Goal: Task Accomplishment & Management: Manage account settings

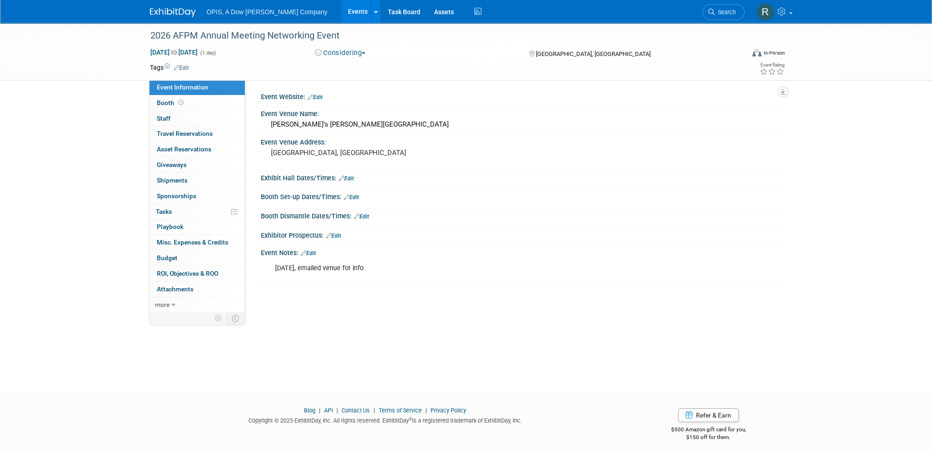
click at [341, 16] on link "Events" at bounding box center [357, 11] width 33 height 23
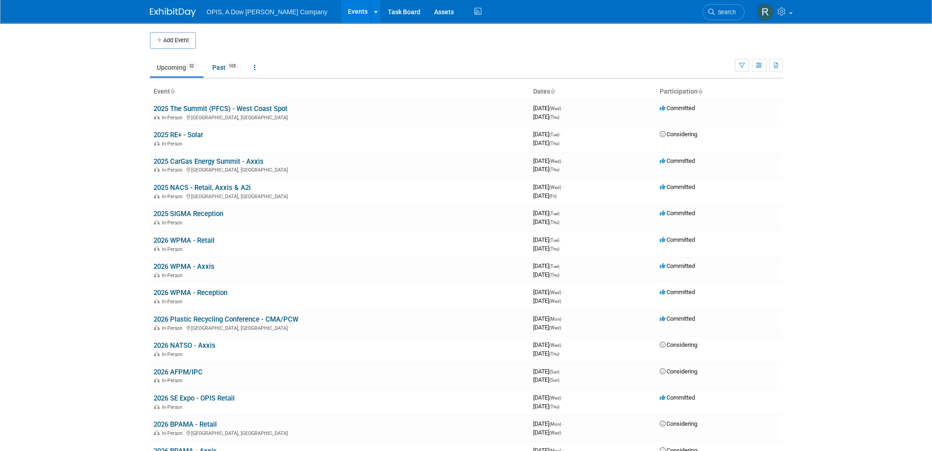
click at [171, 133] on link "2025 RE+ - Solar" at bounding box center [179, 135] width 50 height 8
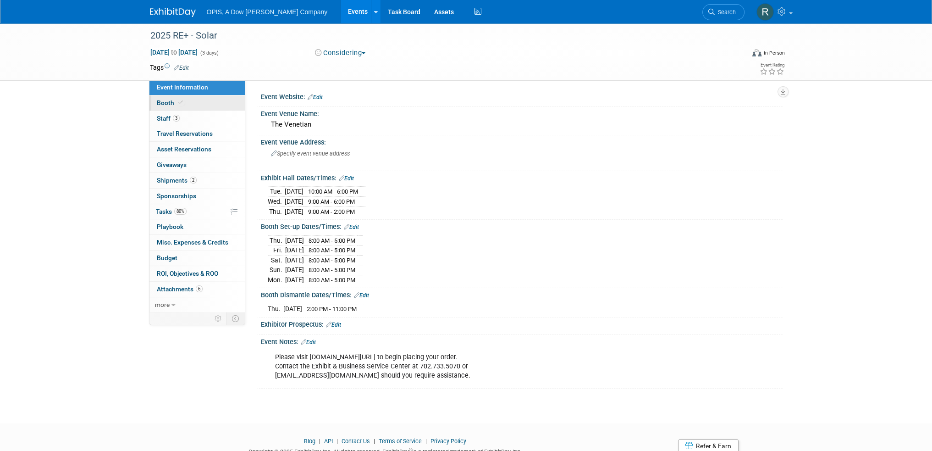
click at [161, 105] on span "Booth" at bounding box center [171, 102] width 28 height 7
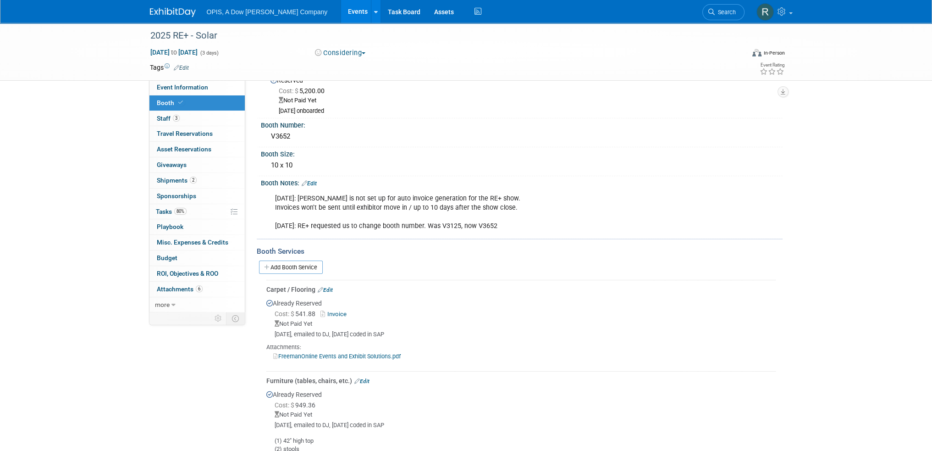
scroll to position [46, 0]
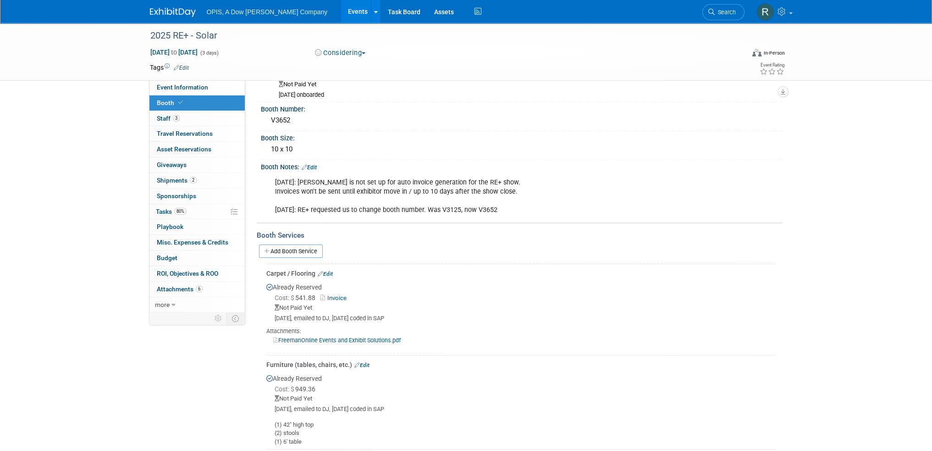
click at [336, 295] on link "Invoice" at bounding box center [336, 297] width 30 height 7
click at [328, 297] on link "Invoice" at bounding box center [336, 297] width 30 height 7
click at [315, 166] on link "Edit" at bounding box center [309, 167] width 15 height 6
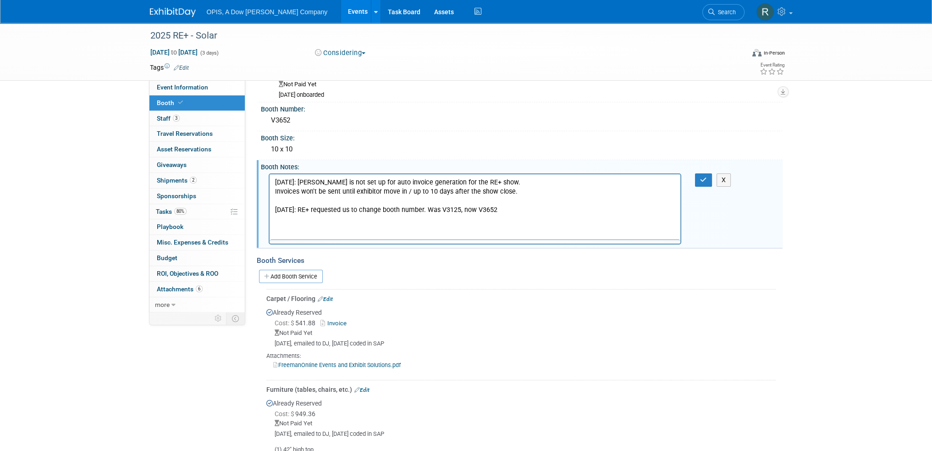
scroll to position [0, 0]
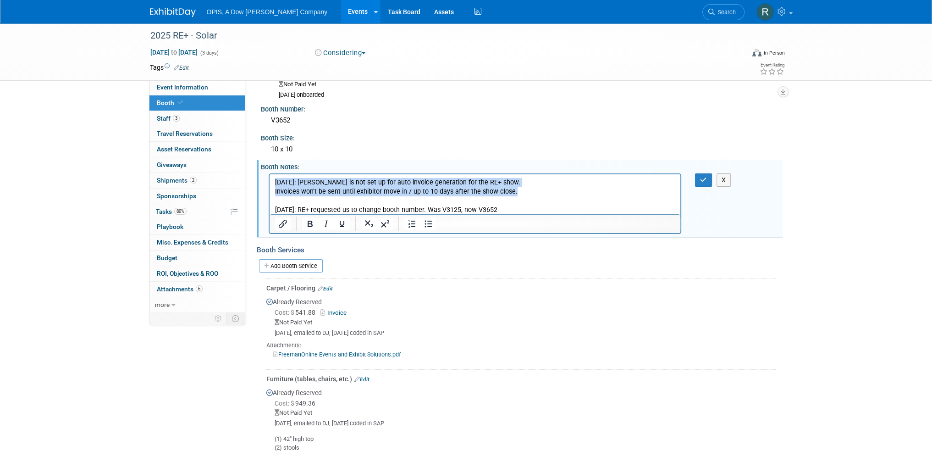
drag, startPoint x: 529, startPoint y: 193, endPoint x: 520, endPoint y: 356, distance: 163.0
click at [269, 183] on html "8/4/2025: Freeman is not set up for auto invoice generation for the RE+ show. I…" at bounding box center [474, 194] width 411 height 40
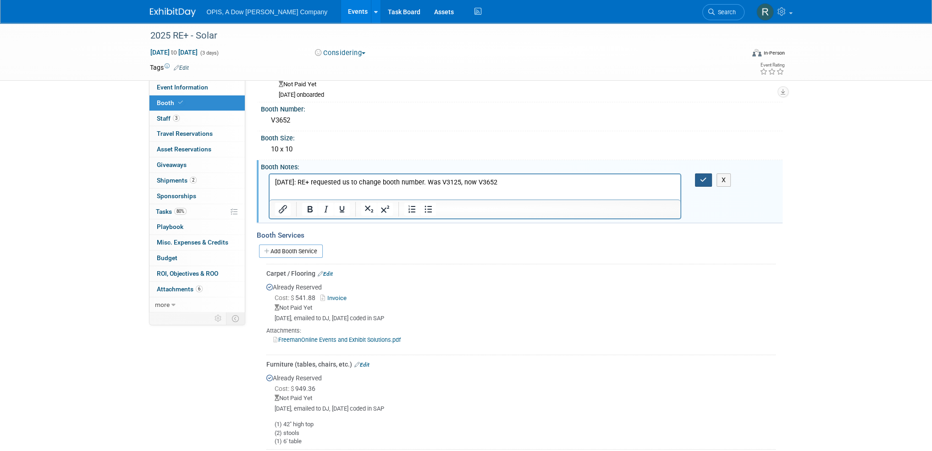
click at [702, 182] on button "button" at bounding box center [703, 179] width 17 height 13
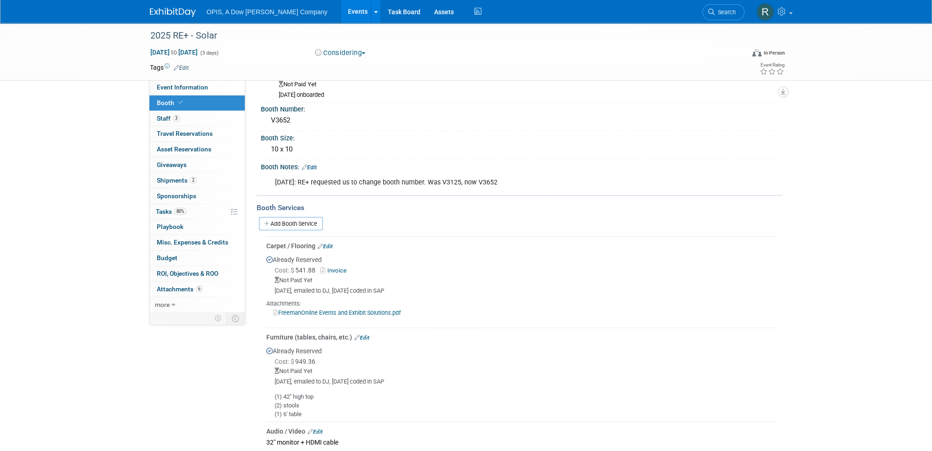
click at [329, 244] on link "Edit" at bounding box center [325, 246] width 15 height 6
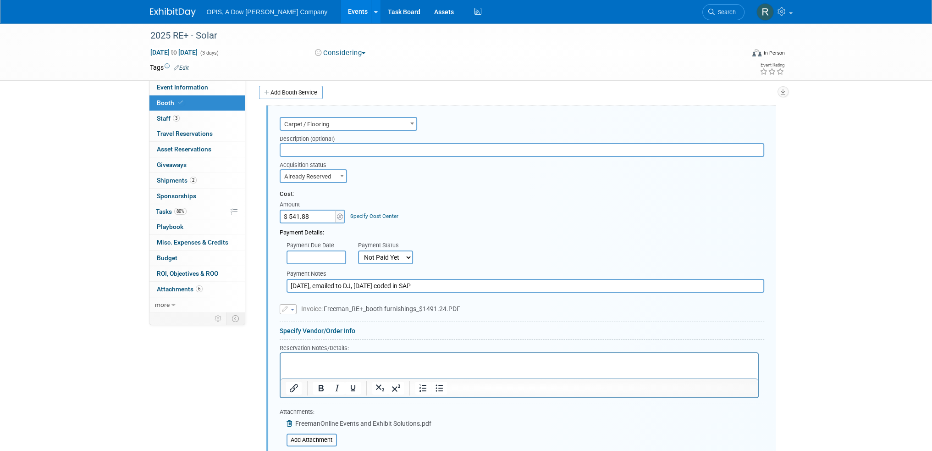
click at [453, 284] on input "08/08/2025, emailed to DJ, 08/08/2025 coded in SAP" at bounding box center [526, 286] width 478 height 14
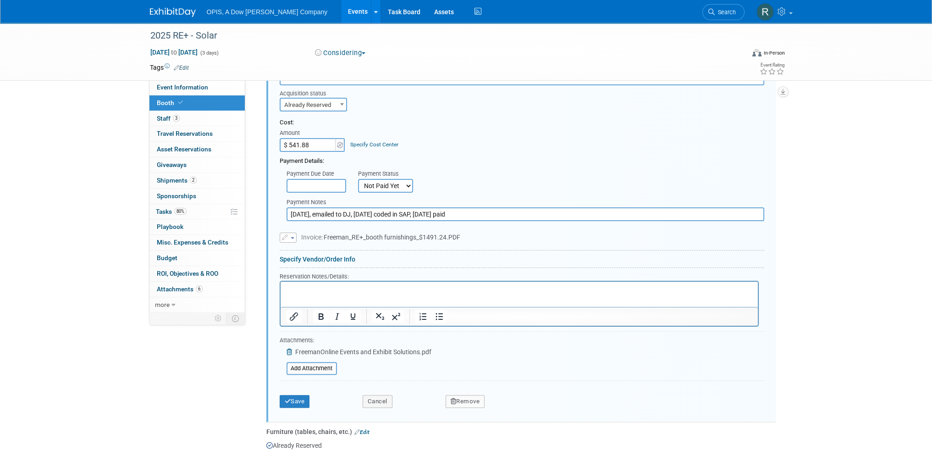
scroll to position [269, 0]
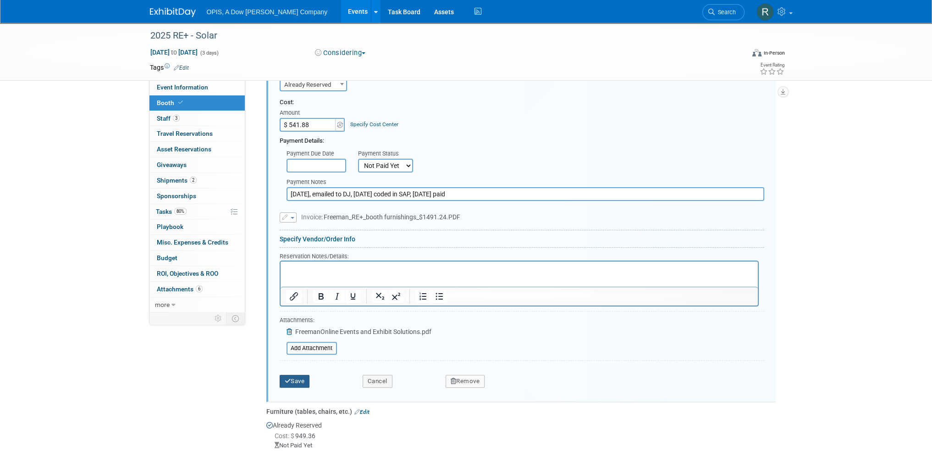
type input "08/08/2025, emailed to DJ, 08/08/2025 coded in SAP, 08/08/2025 paid"
click at [299, 375] on button "Save" at bounding box center [295, 381] width 30 height 13
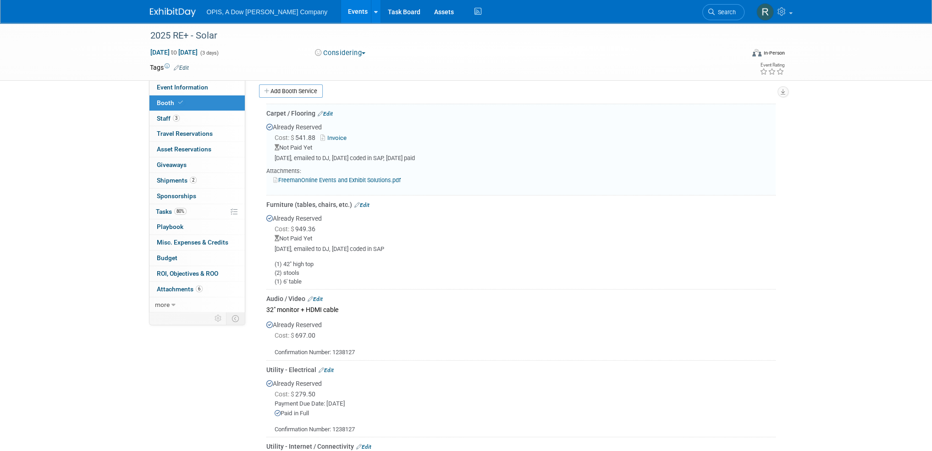
scroll to position [177, 0]
click at [363, 206] on link "Edit" at bounding box center [361, 206] width 15 height 6
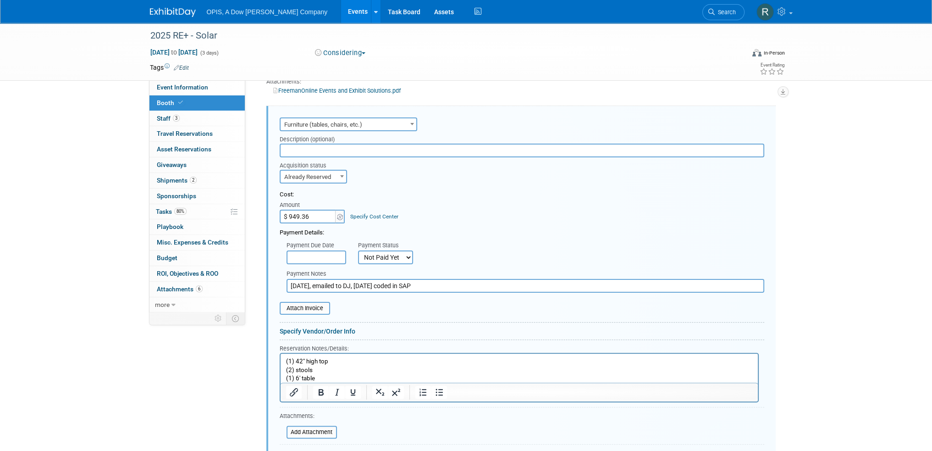
scroll to position [0, 0]
click at [455, 282] on input "08/08/2025, emailed to DJ, 08/08/2025 coded in SAP" at bounding box center [526, 286] width 478 height 14
click at [454, 282] on input "08/08/2025, emailed to DJ, 08/08/2025 coded in SAP, 085/08/2025 paid" at bounding box center [526, 286] width 478 height 14
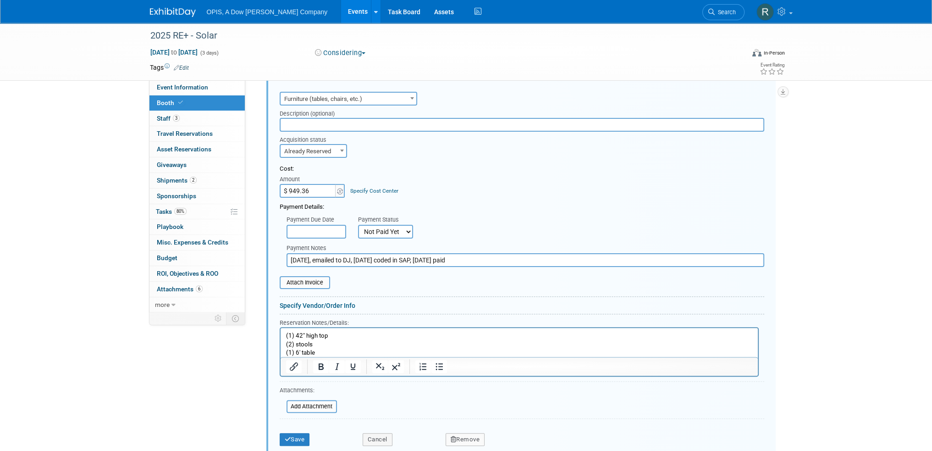
scroll to position [314, 0]
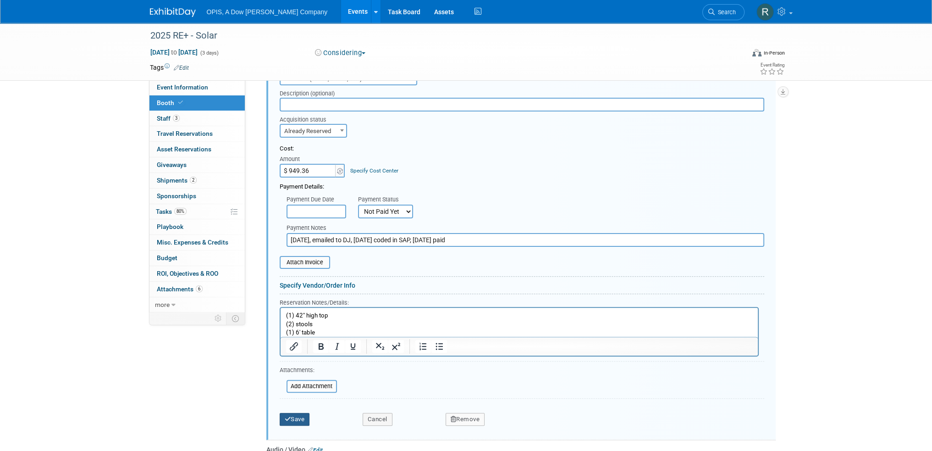
type input "08/08/2025, emailed to DJ, 08/08/2025 coded in SAP, 08/08/2025 paid"
click at [308, 415] on button "Save" at bounding box center [295, 419] width 30 height 13
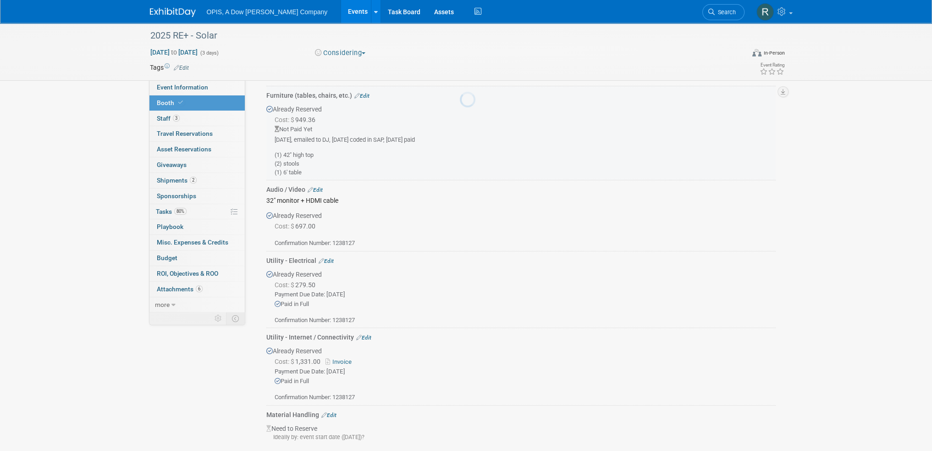
scroll to position [268, 0]
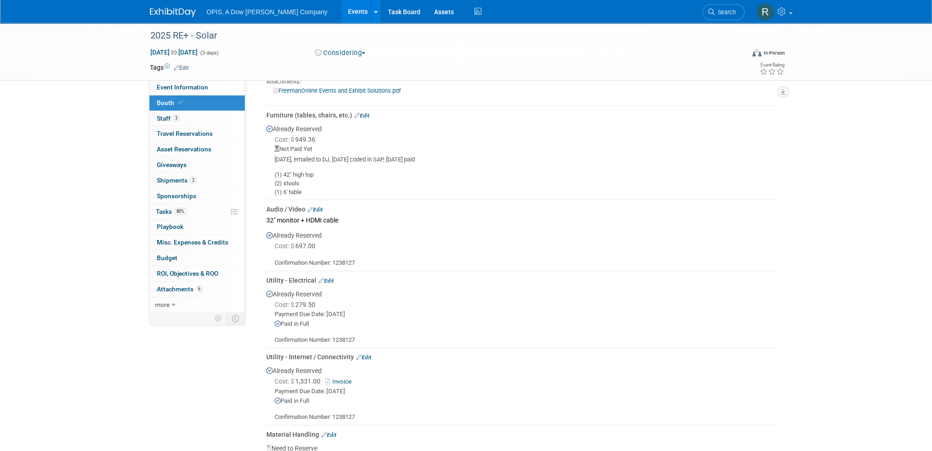
click at [341, 11] on link "Events" at bounding box center [357, 11] width 33 height 23
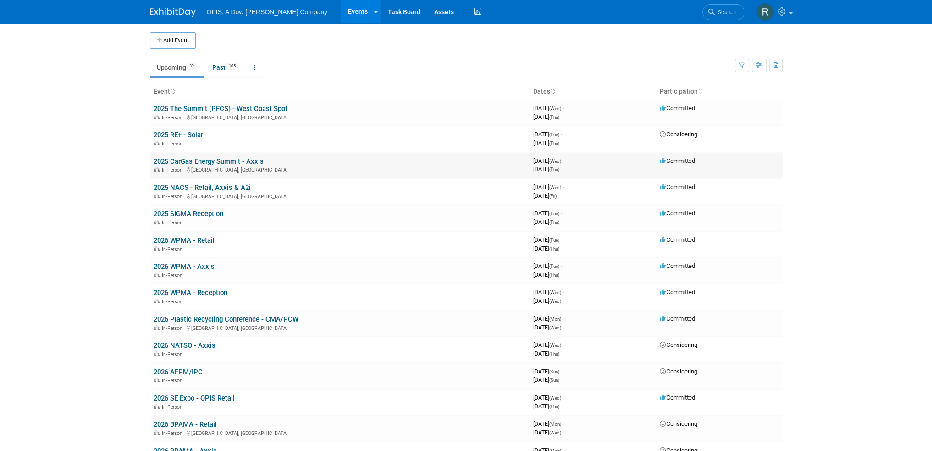
click at [171, 159] on link "2025 CarGas Energy Summit - Axxis" at bounding box center [209, 161] width 110 height 8
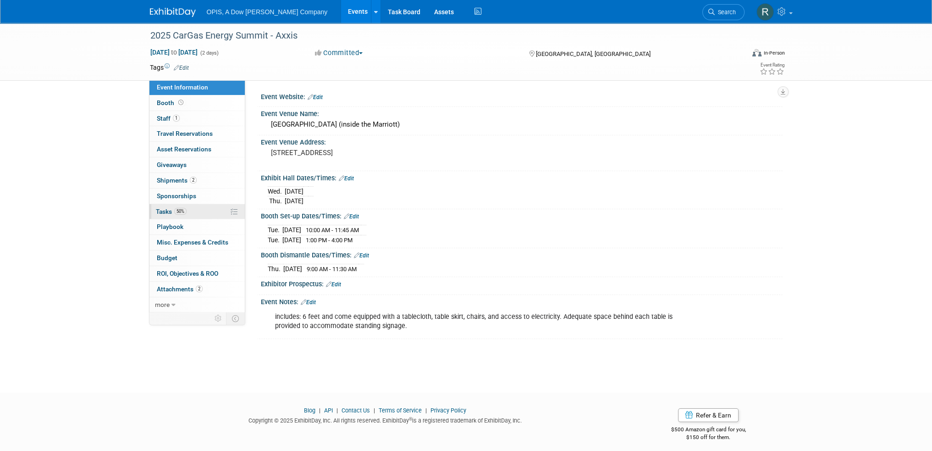
click at [163, 210] on span "Tasks 50%" at bounding box center [171, 211] width 31 height 7
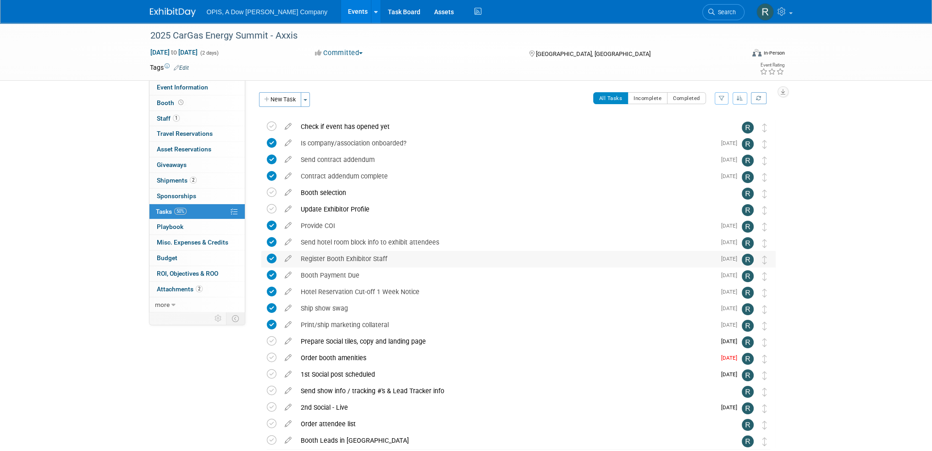
scroll to position [54, 0]
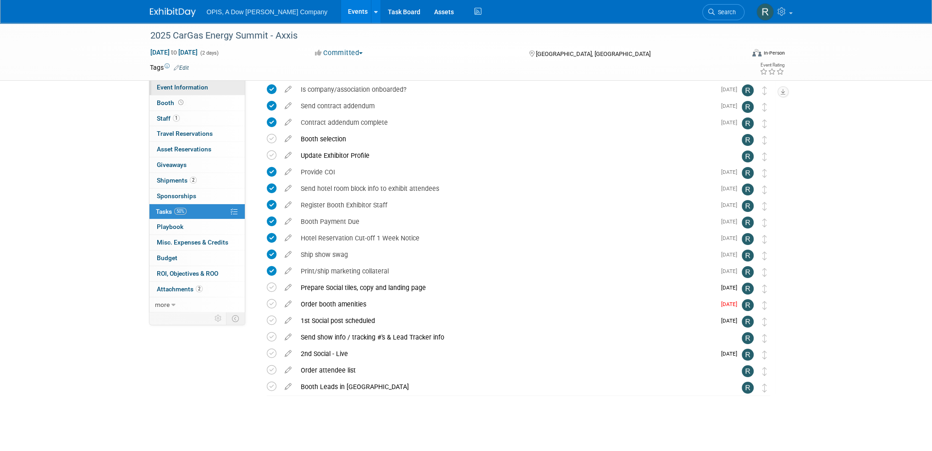
click at [193, 83] on span "Event Information" at bounding box center [182, 86] width 51 height 7
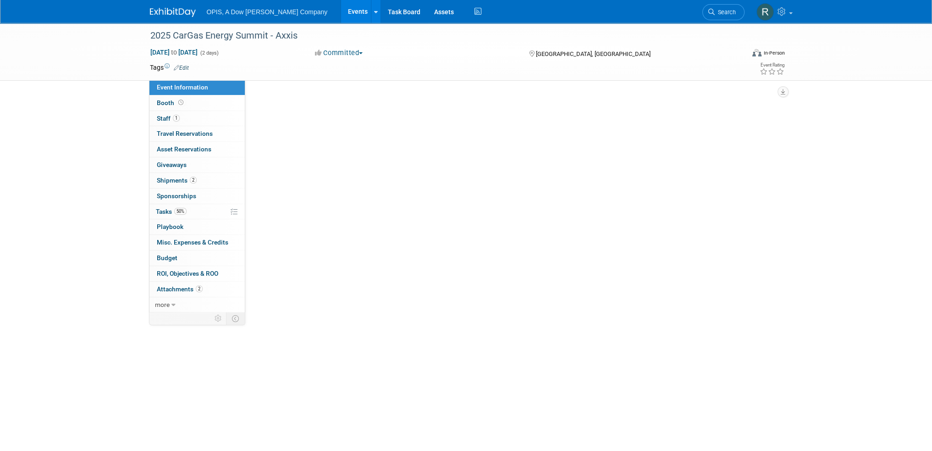
scroll to position [0, 0]
